Goal: Information Seeking & Learning: Learn about a topic

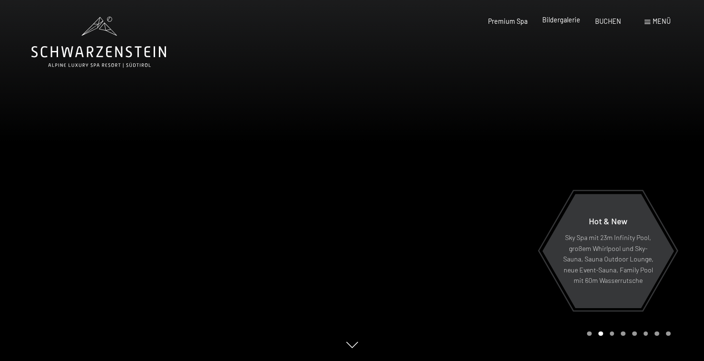
click at [564, 20] on span "Bildergalerie" at bounding box center [561, 20] width 38 height 8
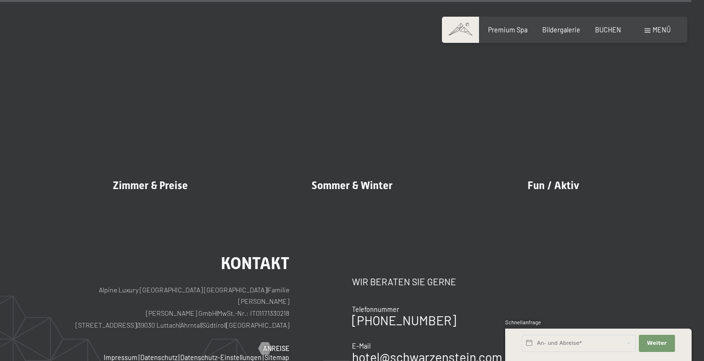
scroll to position [9761, 0]
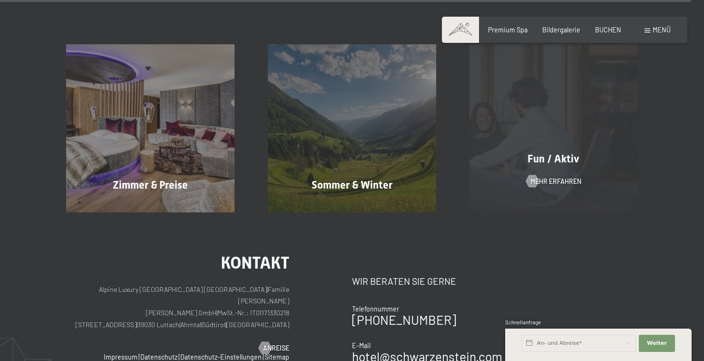
click at [558, 160] on div "Fun / Aktiv" at bounding box center [554, 159] width 202 height 15
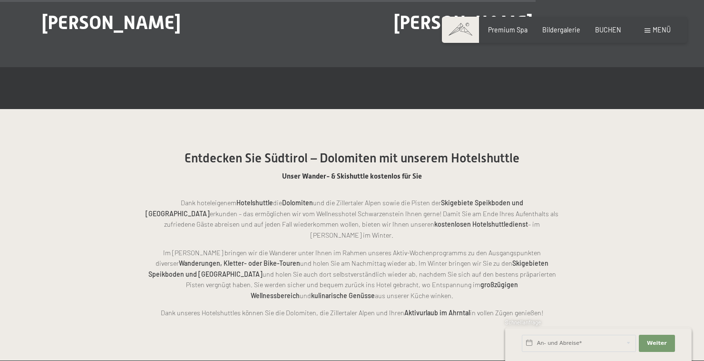
scroll to position [1783, 0]
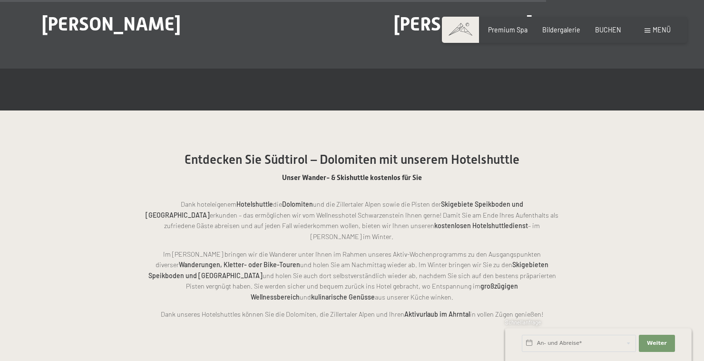
click at [647, 29] on span at bounding box center [648, 31] width 6 height 4
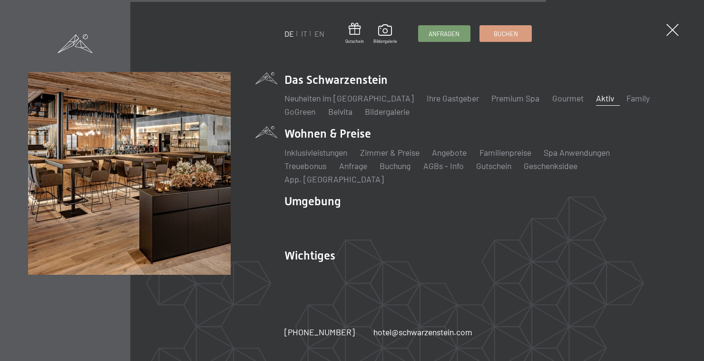
click at [305, 159] on li "Wohnen & Preise Inklusivleistungen Zimmer & Preise Liste Angebote Liste Familie…" at bounding box center [479, 155] width 391 height 59
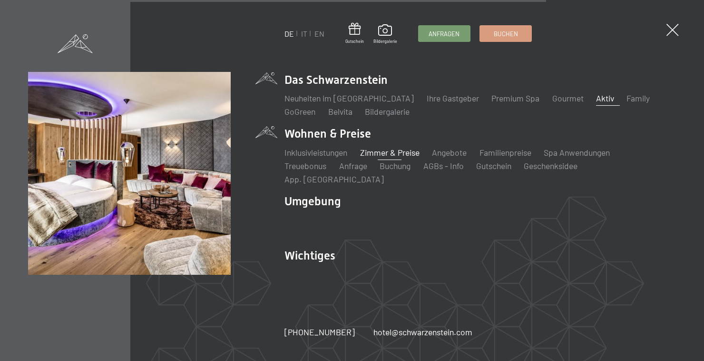
click at [397, 157] on link "Zimmer & Preise" at bounding box center [389, 152] width 59 height 10
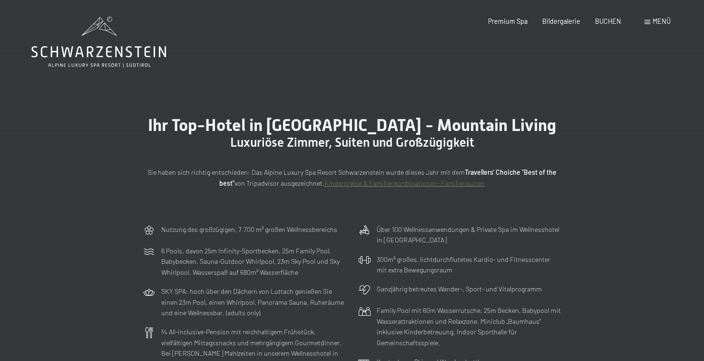
click at [659, 18] on span "Menü" at bounding box center [662, 21] width 18 height 8
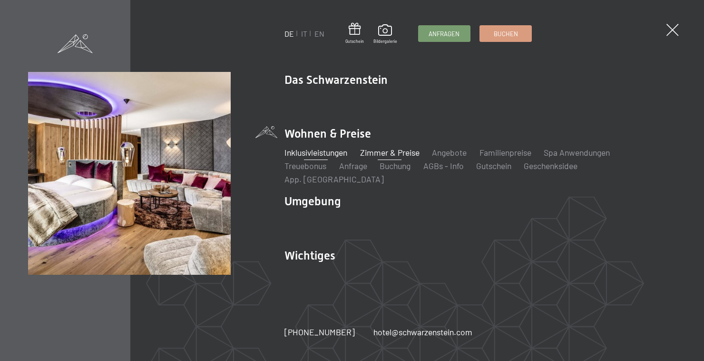
click at [310, 157] on link "Inklusivleistungen" at bounding box center [315, 152] width 63 height 10
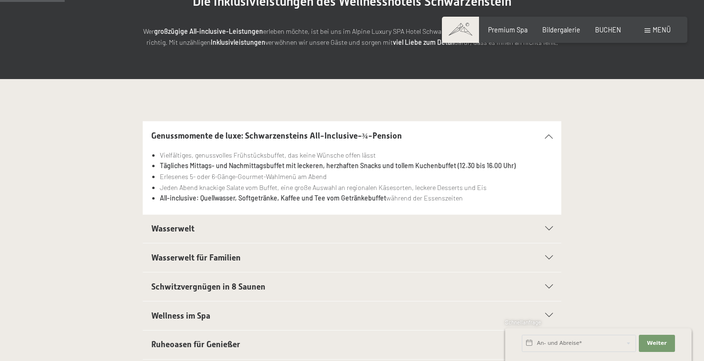
scroll to position [143, 0]
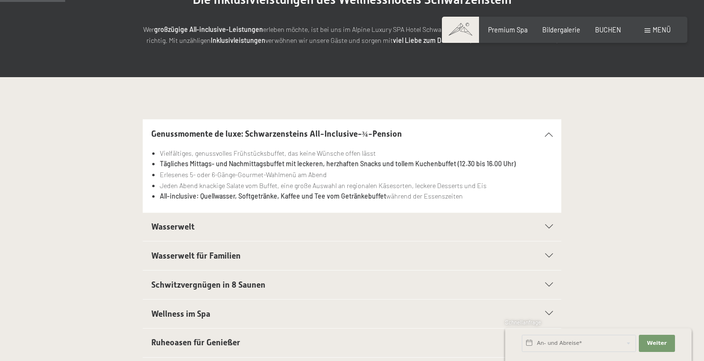
click at [543, 234] on div "Wasserwelt" at bounding box center [352, 227] width 402 height 29
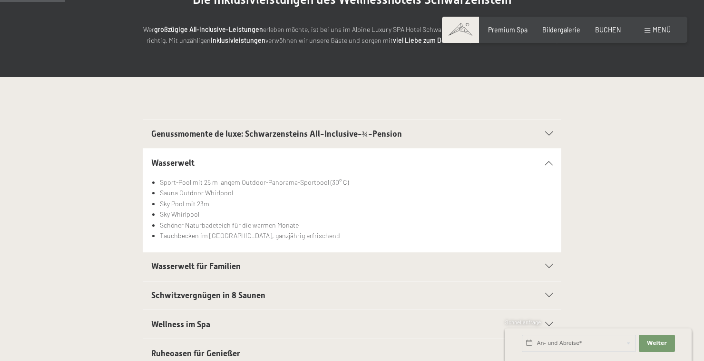
click at [543, 265] on div at bounding box center [544, 266] width 18 height 4
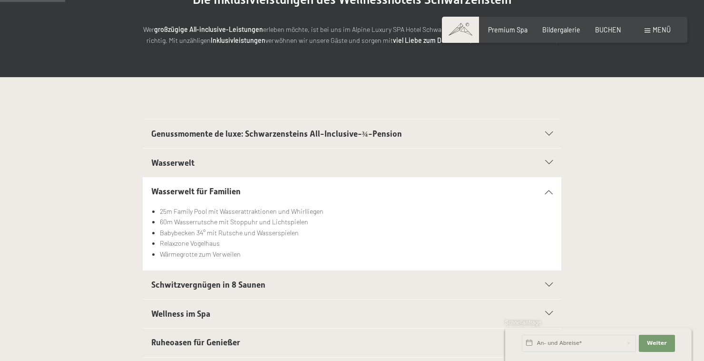
click at [550, 284] on icon at bounding box center [549, 285] width 8 height 4
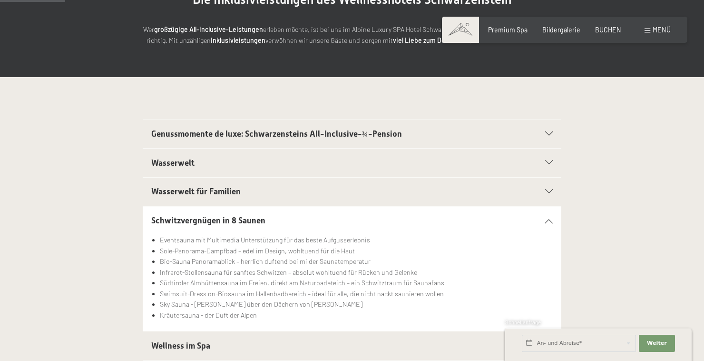
click at [549, 224] on div "Schwitzvergnügen in 8 Saunen" at bounding box center [352, 220] width 402 height 29
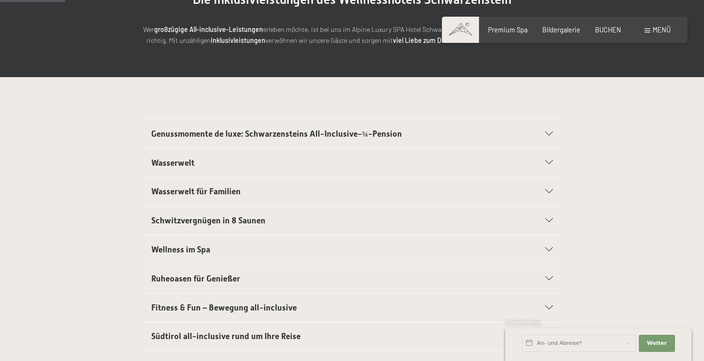
click at [548, 247] on icon at bounding box center [549, 249] width 8 height 4
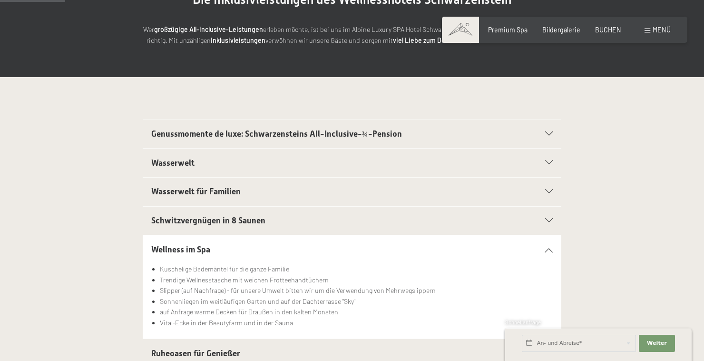
click at [550, 254] on div "Wellness im Spa" at bounding box center [352, 249] width 402 height 29
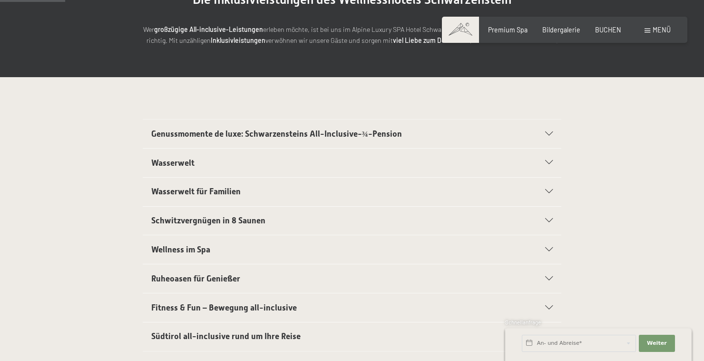
click at [543, 281] on div "Ruheoasen für Genießer" at bounding box center [352, 278] width 402 height 29
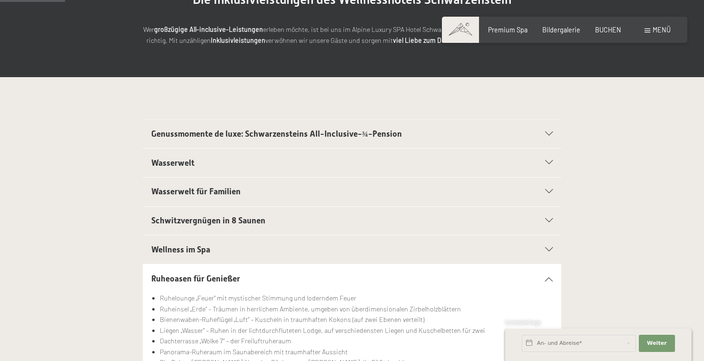
click at [542, 278] on div at bounding box center [544, 278] width 18 height 4
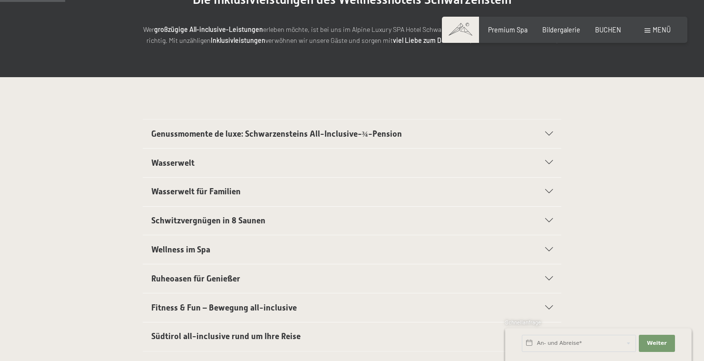
click at [539, 308] on div at bounding box center [544, 307] width 18 height 4
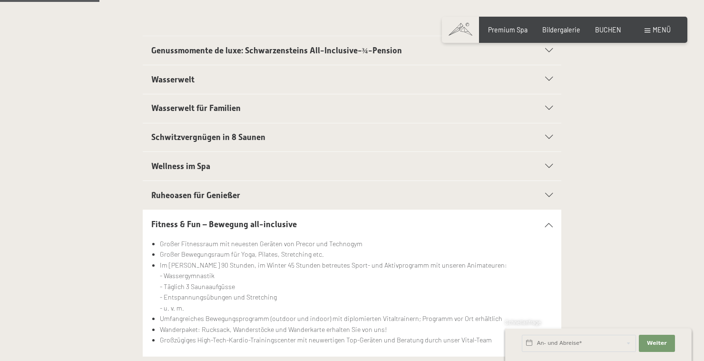
scroll to position [226, 0]
click at [545, 222] on div "Fitness & Fun – Bewegung all-inclusive" at bounding box center [352, 224] width 402 height 29
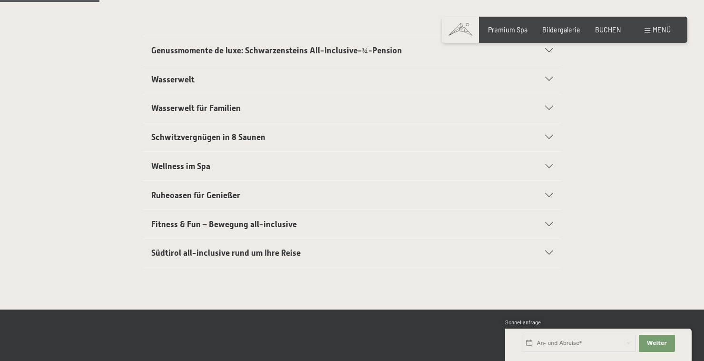
click at [547, 251] on icon at bounding box center [549, 253] width 8 height 4
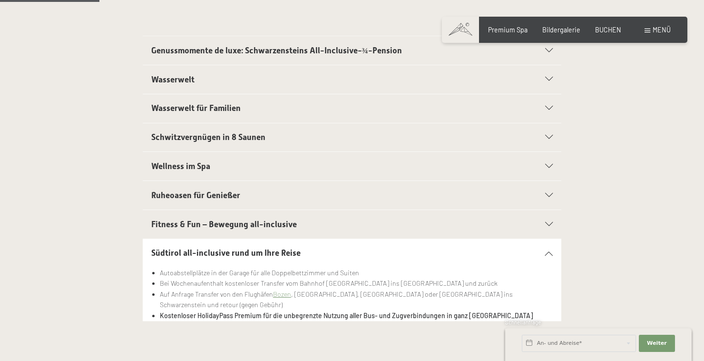
click at [546, 249] on div "Südtirol all-inclusive rund um Ihre Reise" at bounding box center [352, 253] width 402 height 29
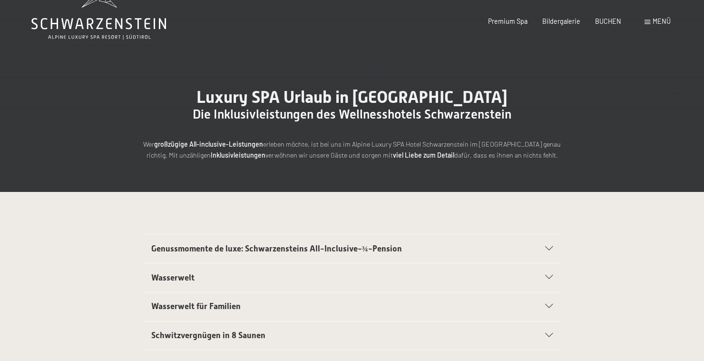
scroll to position [0, 0]
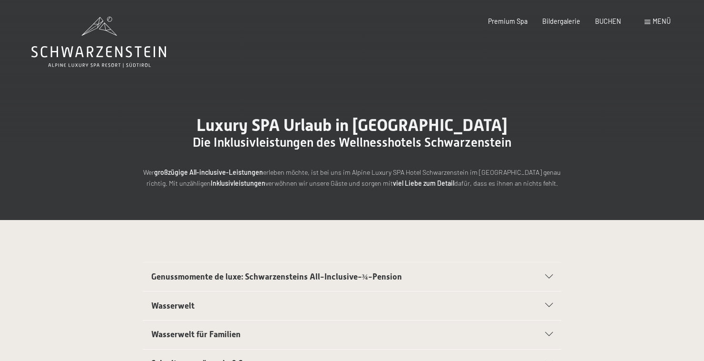
click at [647, 22] on span at bounding box center [648, 22] width 6 height 4
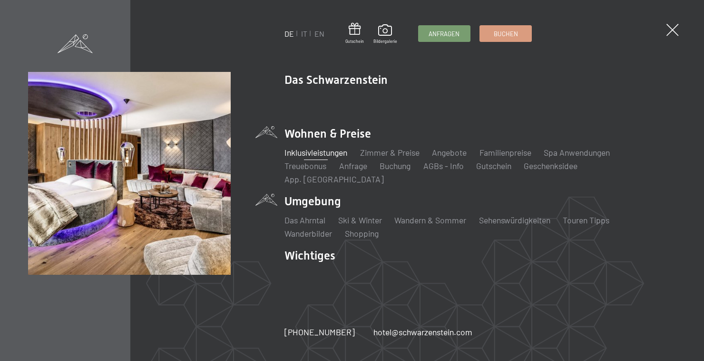
click at [310, 193] on li "Umgebung Das Ahrntal Ski & Winter Skifahren Skischule Wandern & Sommer Wandern …" at bounding box center [479, 216] width 391 height 46
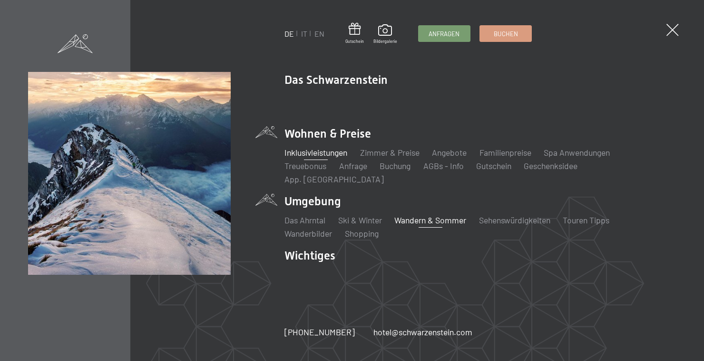
click at [436, 216] on link "Wandern & Sommer" at bounding box center [430, 220] width 72 height 10
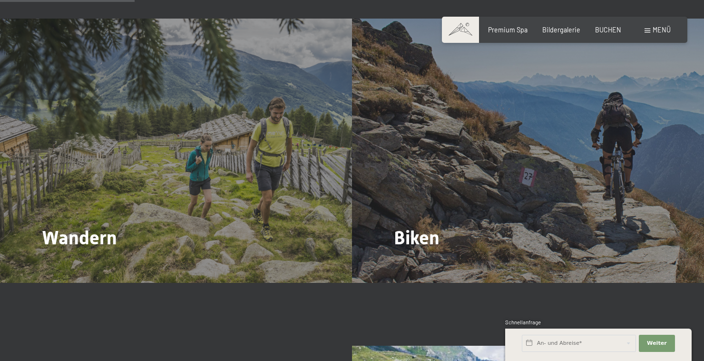
scroll to position [852, 0]
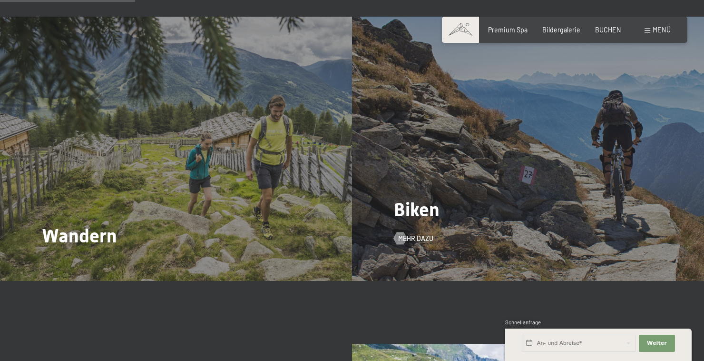
click at [414, 220] on span "Biken" at bounding box center [417, 209] width 46 height 22
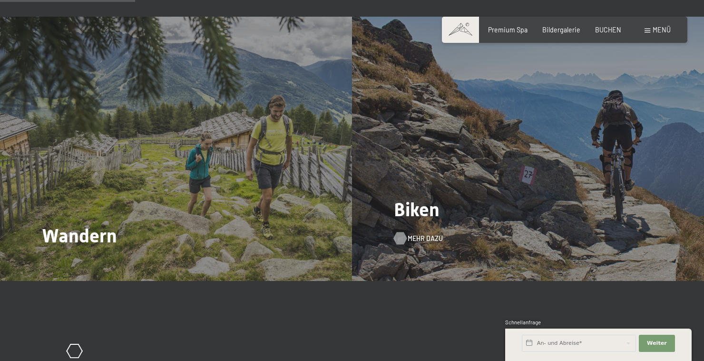
click at [413, 234] on span "Mehr dazu" at bounding box center [425, 239] width 35 height 10
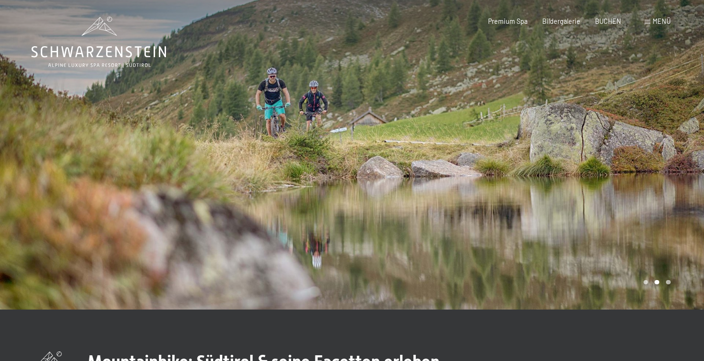
click at [652, 18] on div "Menü" at bounding box center [658, 22] width 26 height 10
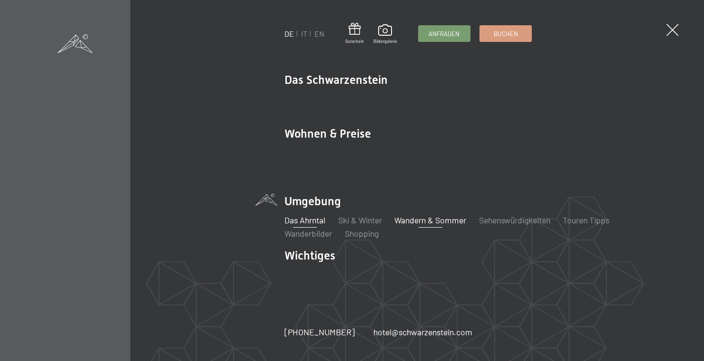
click at [310, 215] on link "Das Ahrntal" at bounding box center [304, 220] width 41 height 10
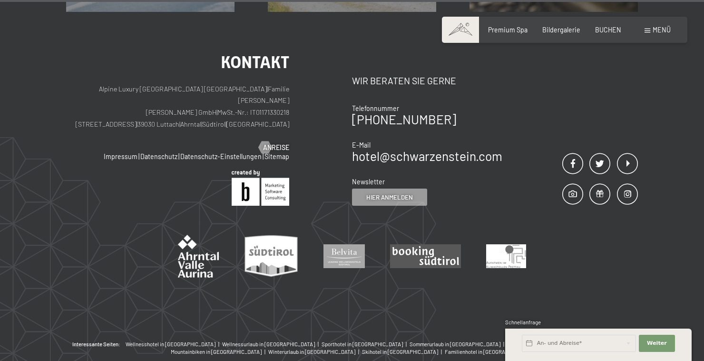
scroll to position [2765, 0]
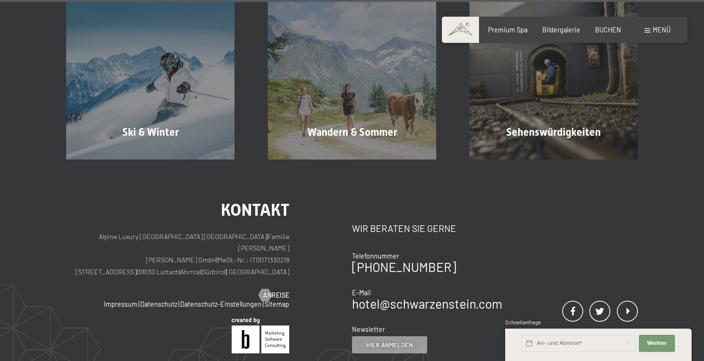
click at [331, 181] on div "Kontakt Alpine Luxury SPA Resort SCHWARZENSTEIN | Familie Zimmerhofer Otmar Zim…" at bounding box center [352, 323] width 704 height 328
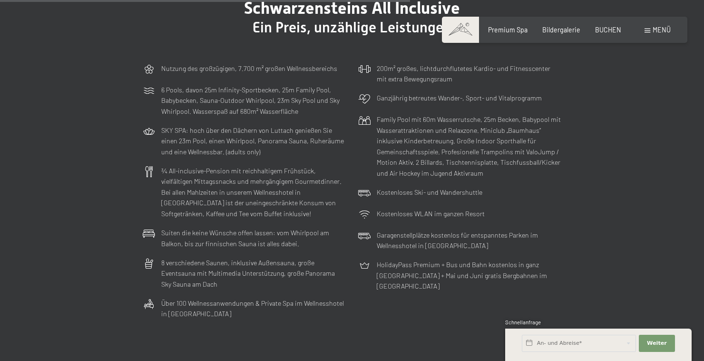
scroll to position [2367, 0]
